Goal: Task Accomplishment & Management: Manage account settings

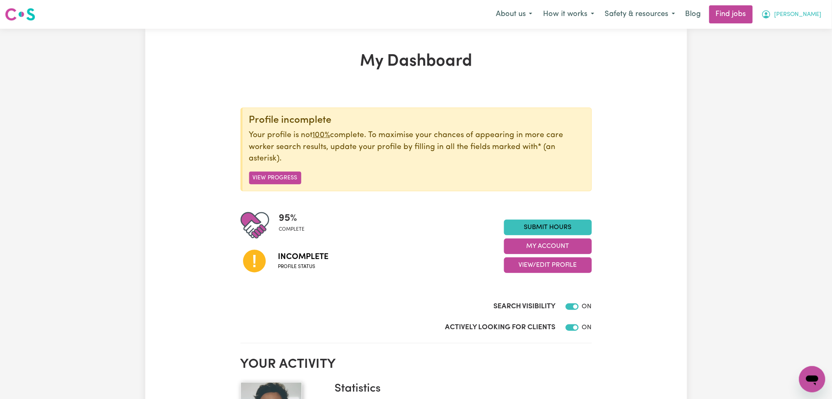
click at [813, 16] on span "[PERSON_NAME]" at bounding box center [798, 14] width 47 height 9
click at [784, 60] on link "Logout" at bounding box center [794, 63] width 65 height 16
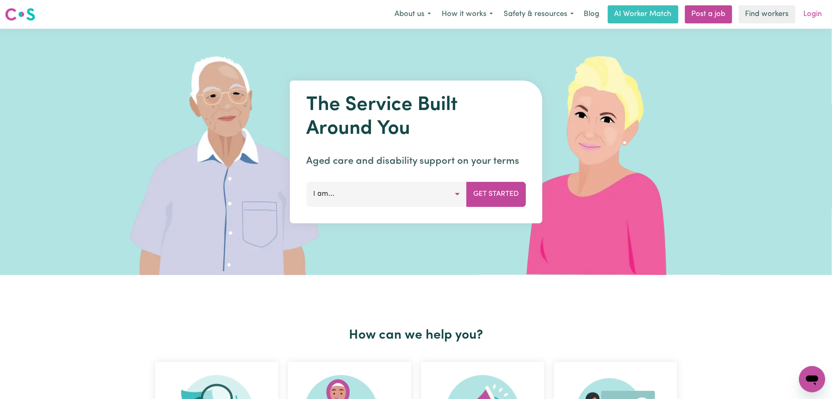
click at [817, 20] on link "Login" at bounding box center [813, 14] width 28 height 18
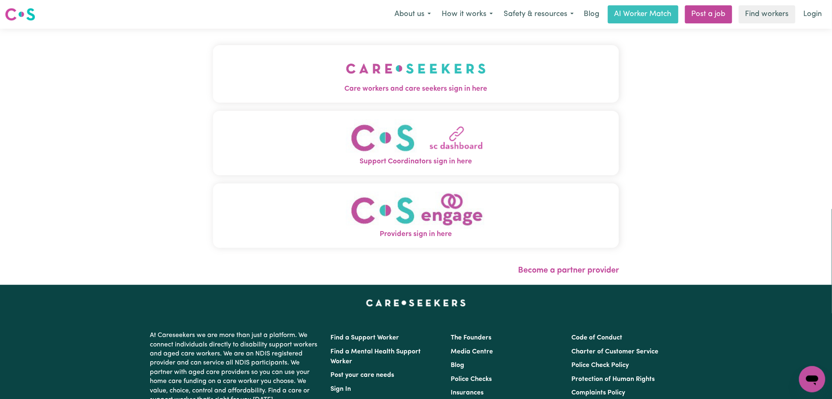
click at [428, 89] on span "Care workers and care seekers sign in here" at bounding box center [416, 89] width 406 height 11
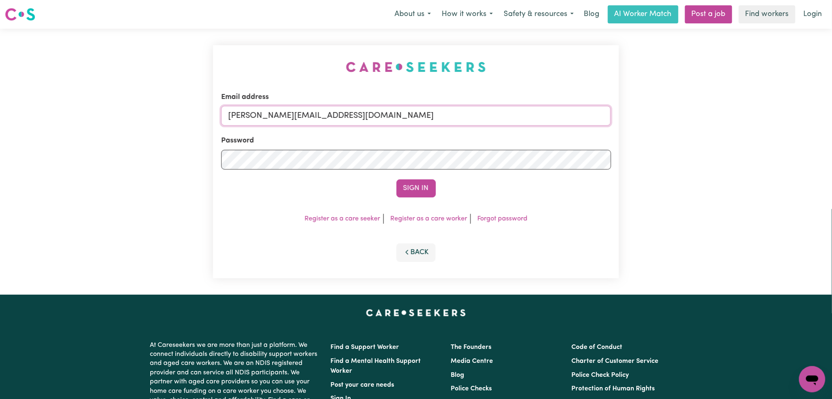
drag, startPoint x: 415, startPoint y: 107, endPoint x: 405, endPoint y: 118, distance: 14.3
click at [414, 107] on input "[PERSON_NAME][EMAIL_ADDRESS][DOMAIN_NAME]" at bounding box center [416, 116] width 390 height 20
drag, startPoint x: 272, startPoint y: 113, endPoint x: 552, endPoint y: 113, distance: 280.0
click at [552, 113] on input "Superuser~[EMAIL_ADDRESS][DOMAIN_NAME]" at bounding box center [416, 116] width 390 height 20
type input "Superuser~[EMAIL_ADDRESS][DOMAIN_NAME]"
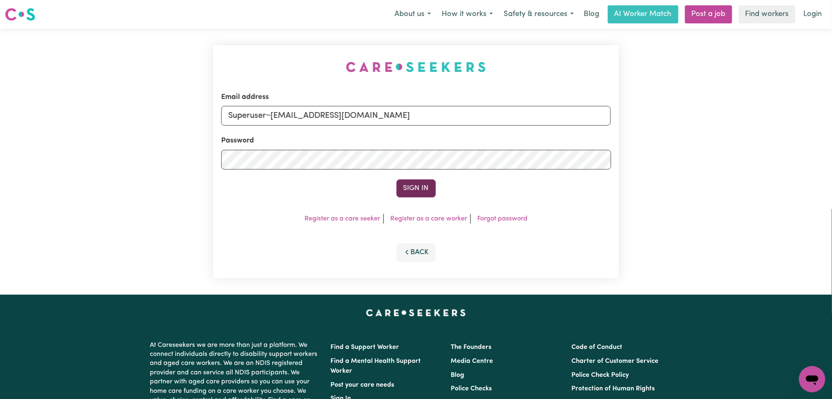
click at [403, 183] on button "Sign In" at bounding box center [416, 188] width 39 height 18
